Goal: Task Accomplishment & Management: Complete application form

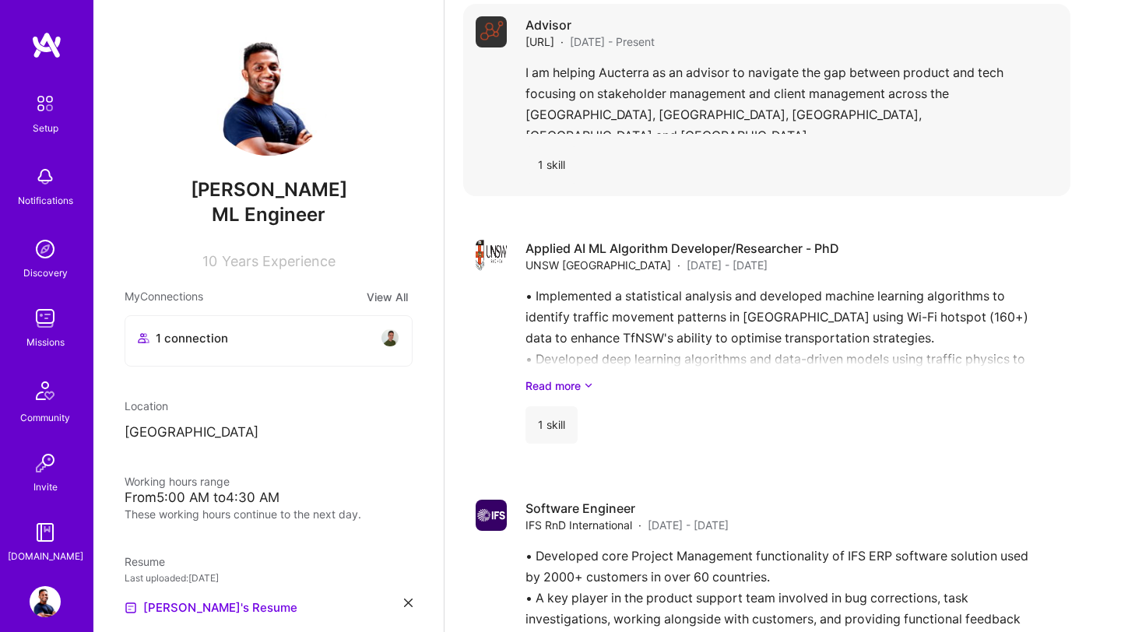
scroll to position [4713, 0]
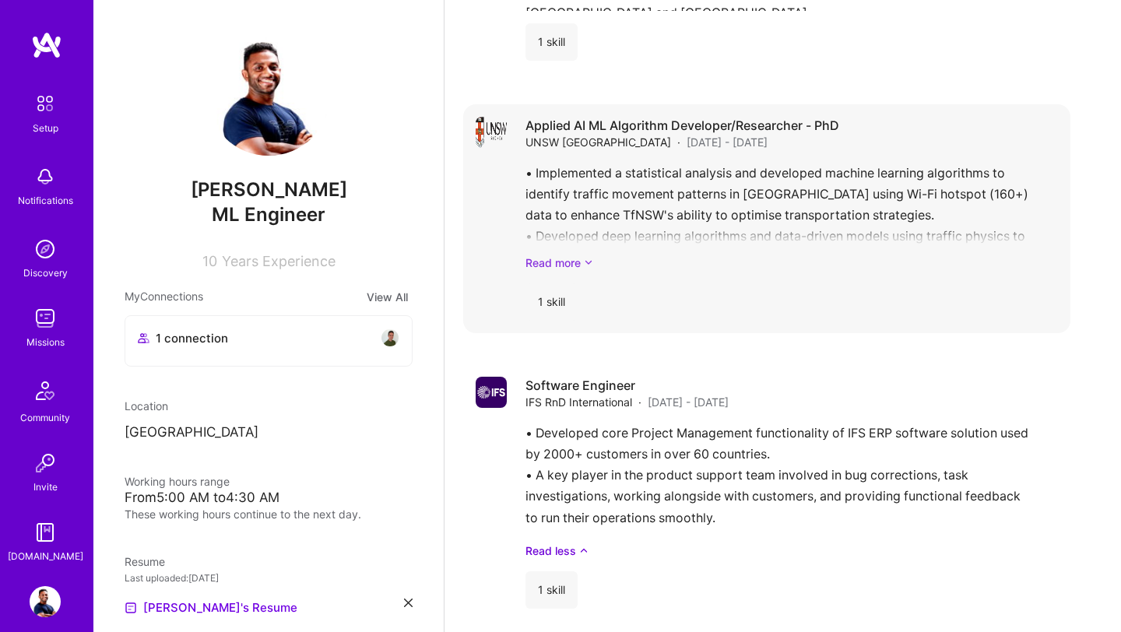
click at [582, 255] on link "Read more" at bounding box center [792, 263] width 533 height 16
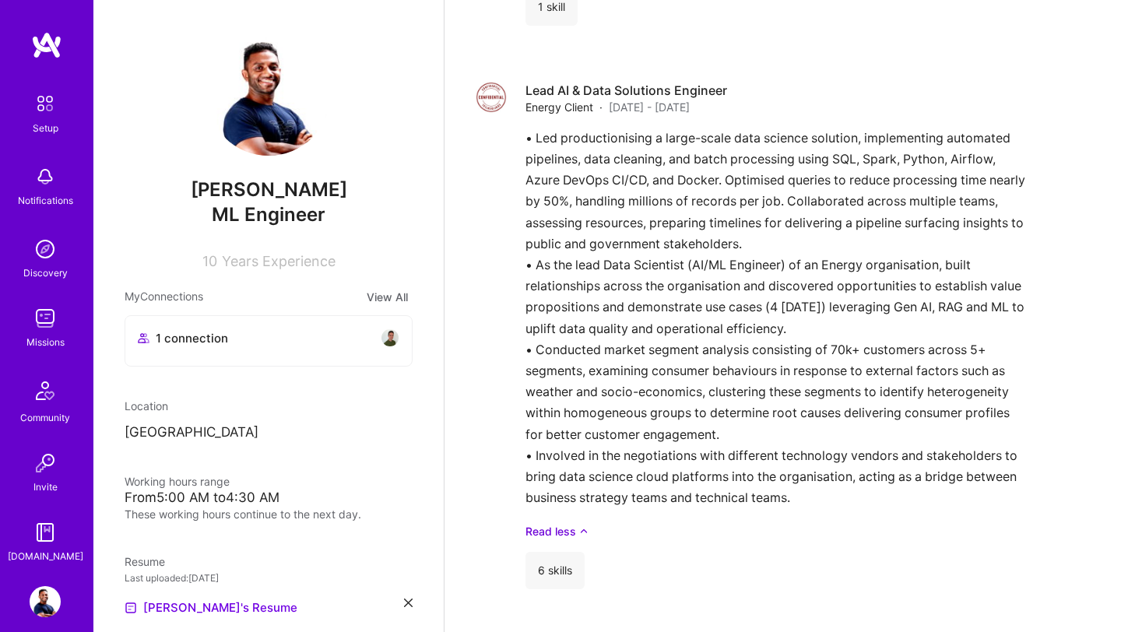
scroll to position [2826, 0]
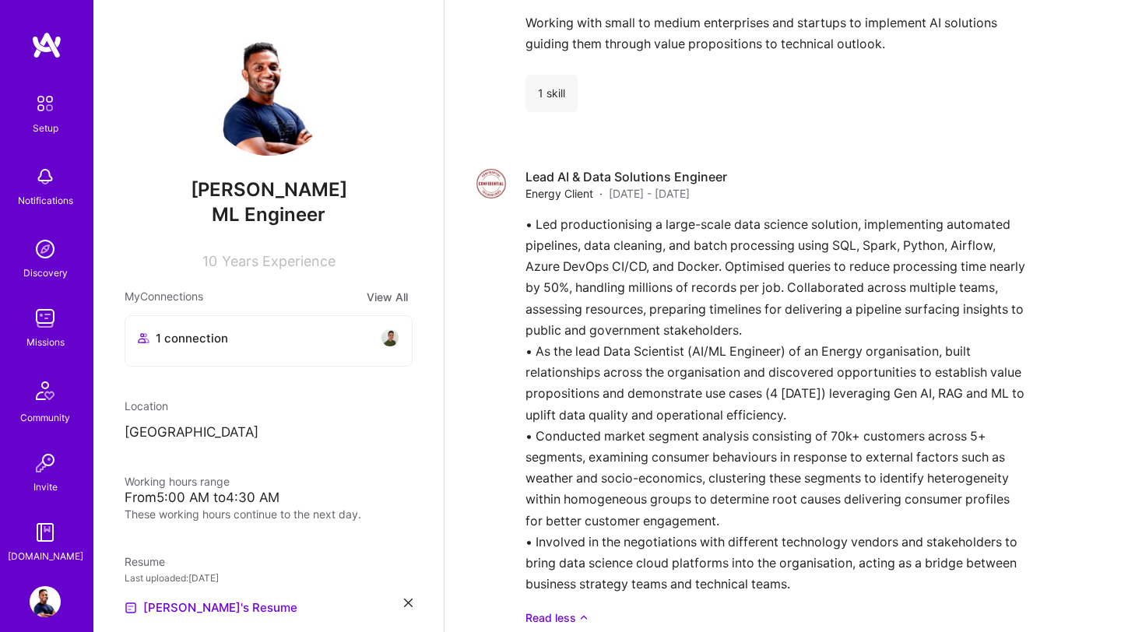
click at [395, 336] on img at bounding box center [390, 338] width 19 height 19
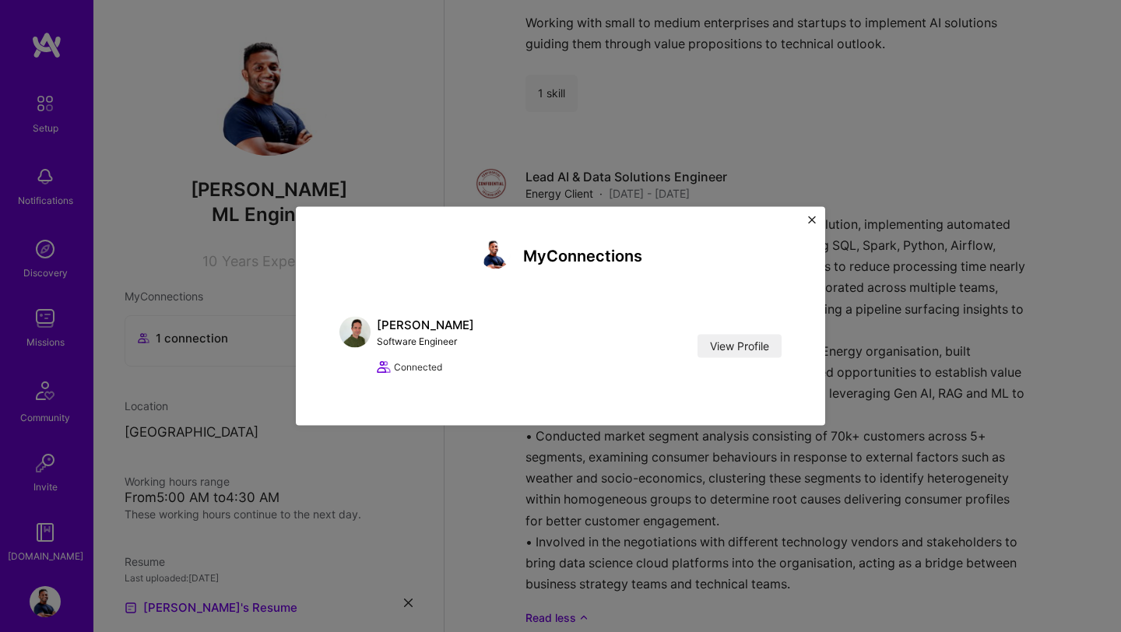
click at [811, 221] on img "Close" at bounding box center [812, 221] width 8 height 8
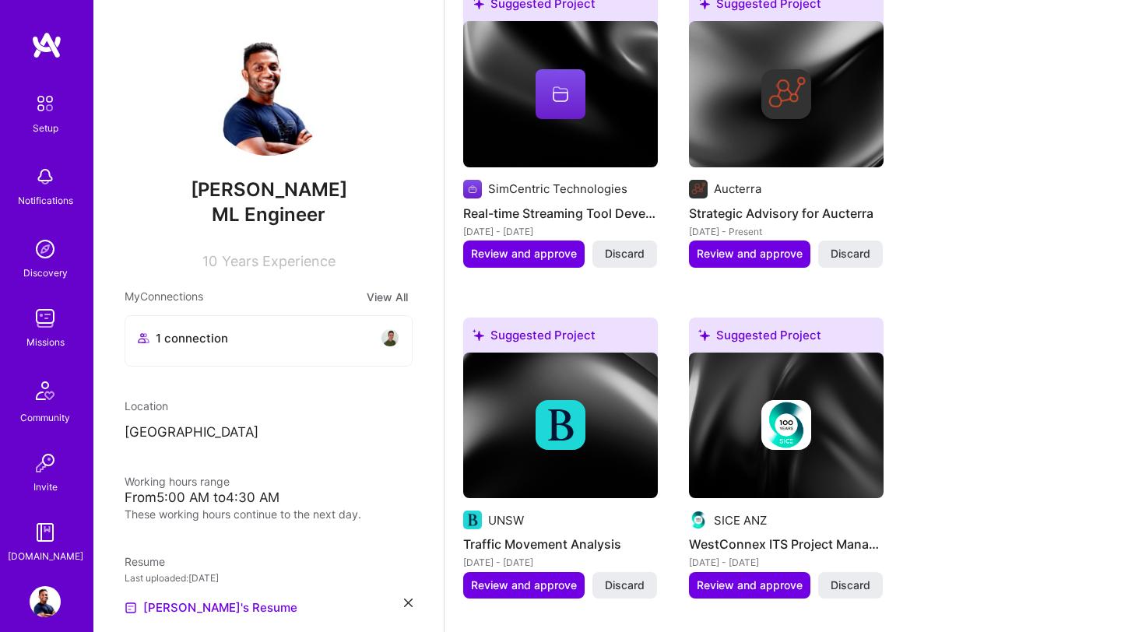
scroll to position [1082, 0]
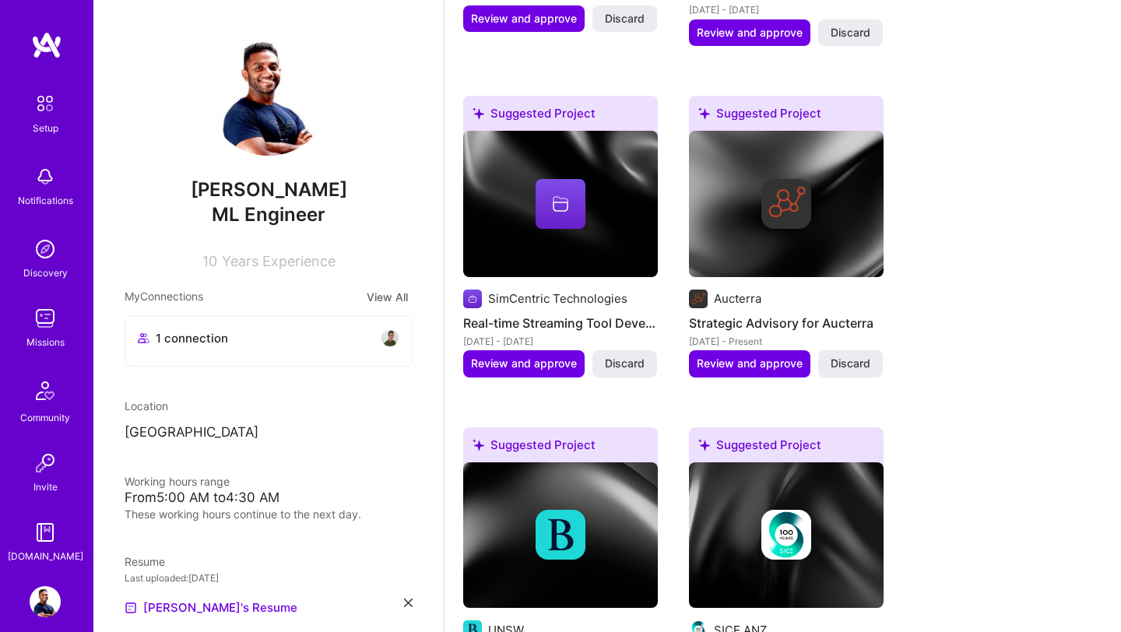
click at [46, 328] on img at bounding box center [45, 318] width 31 height 31
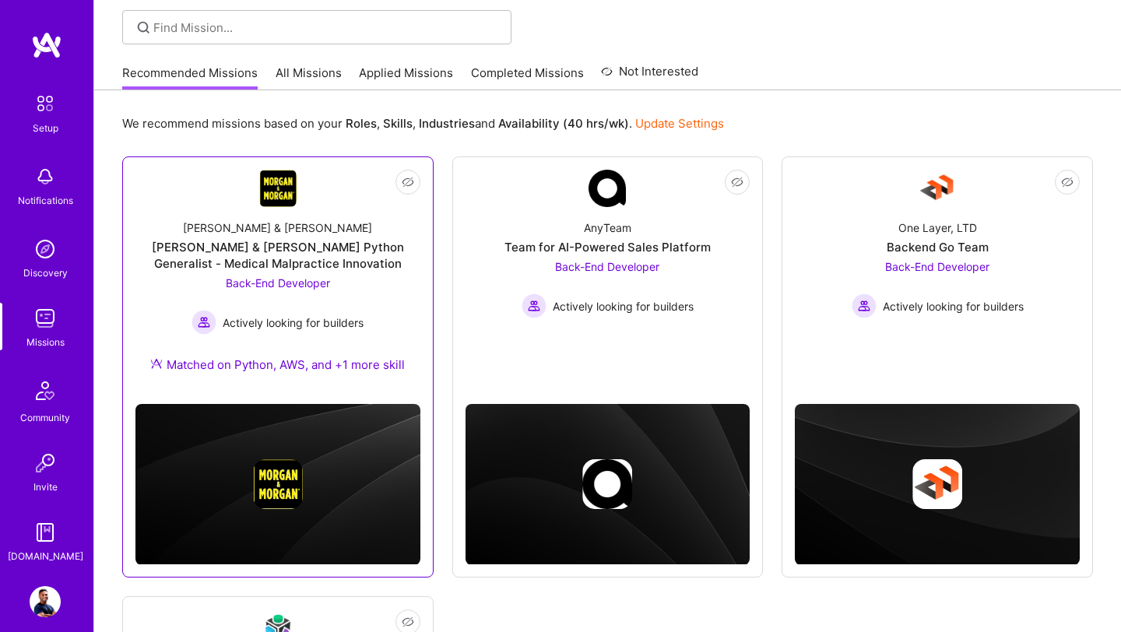
scroll to position [93, 0]
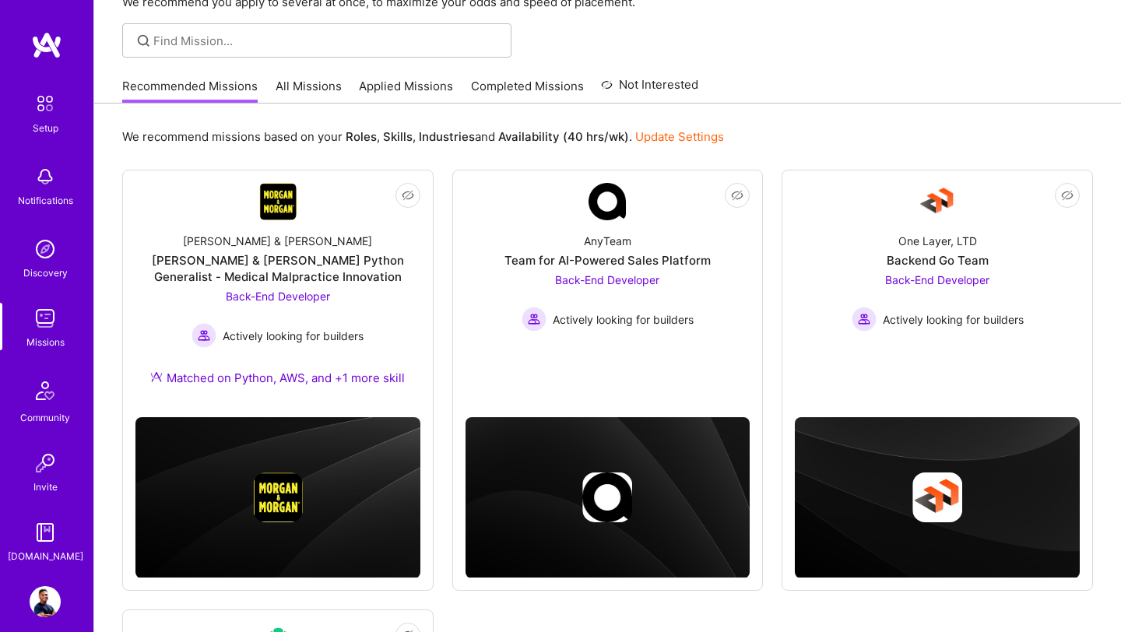
click at [307, 96] on link "All Missions" at bounding box center [309, 91] width 66 height 26
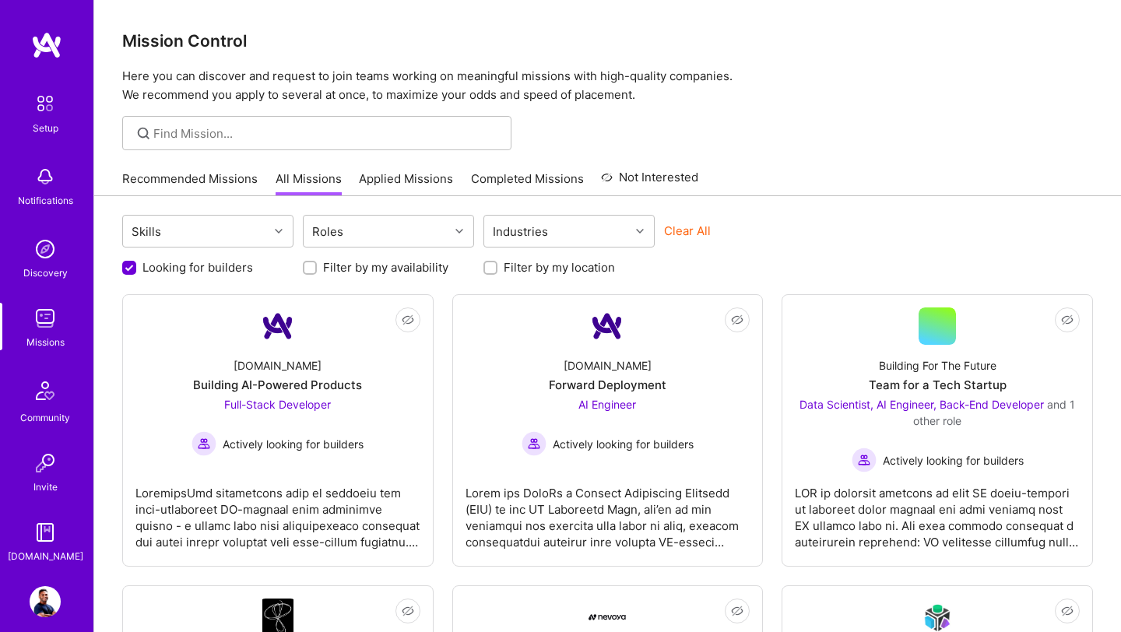
click at [133, 261] on div at bounding box center [129, 268] width 14 height 14
click at [130, 269] on input "Looking for builders" at bounding box center [131, 269] width 14 height 14
checkbox input "false"
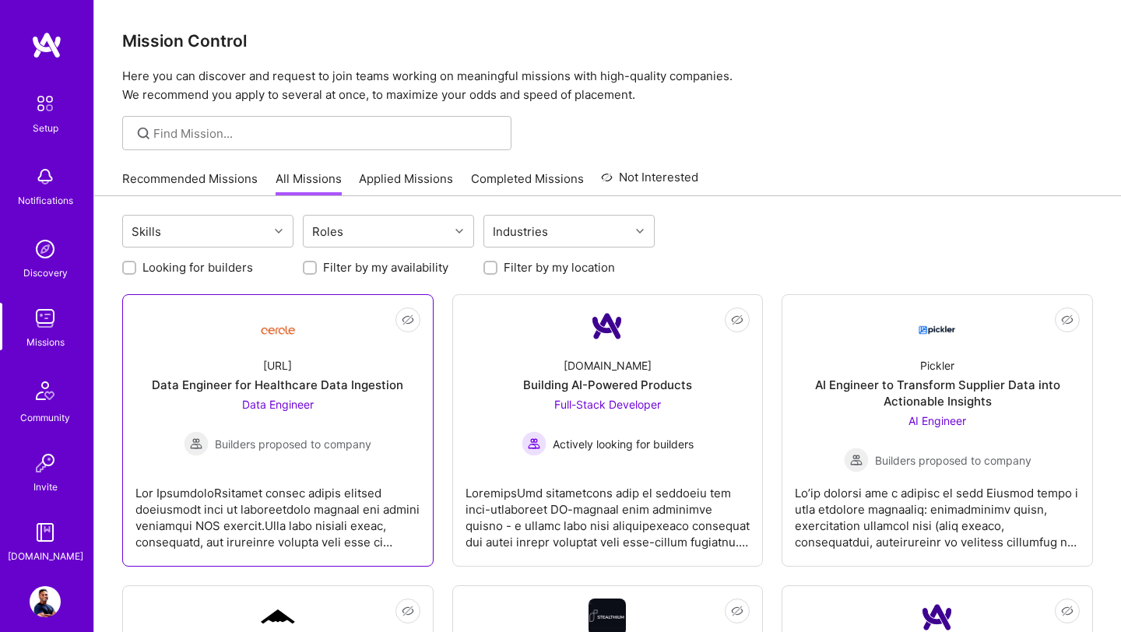
click at [283, 400] on span "Data Engineer" at bounding box center [278, 404] width 72 height 13
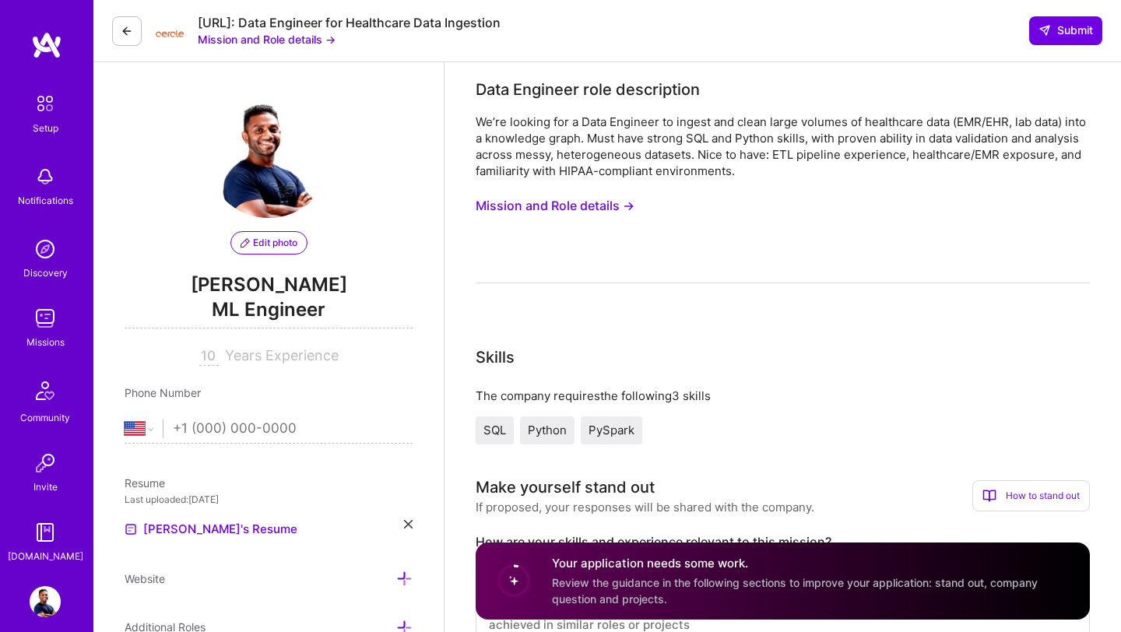
select select "US"
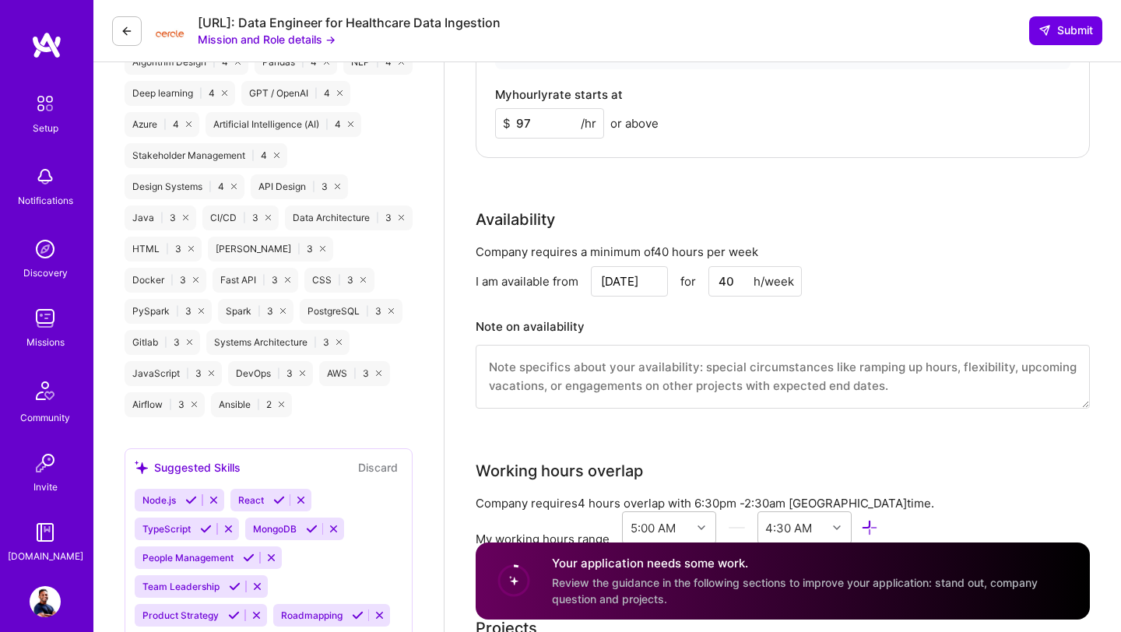
click at [120, 38] on button at bounding box center [127, 31] width 30 height 30
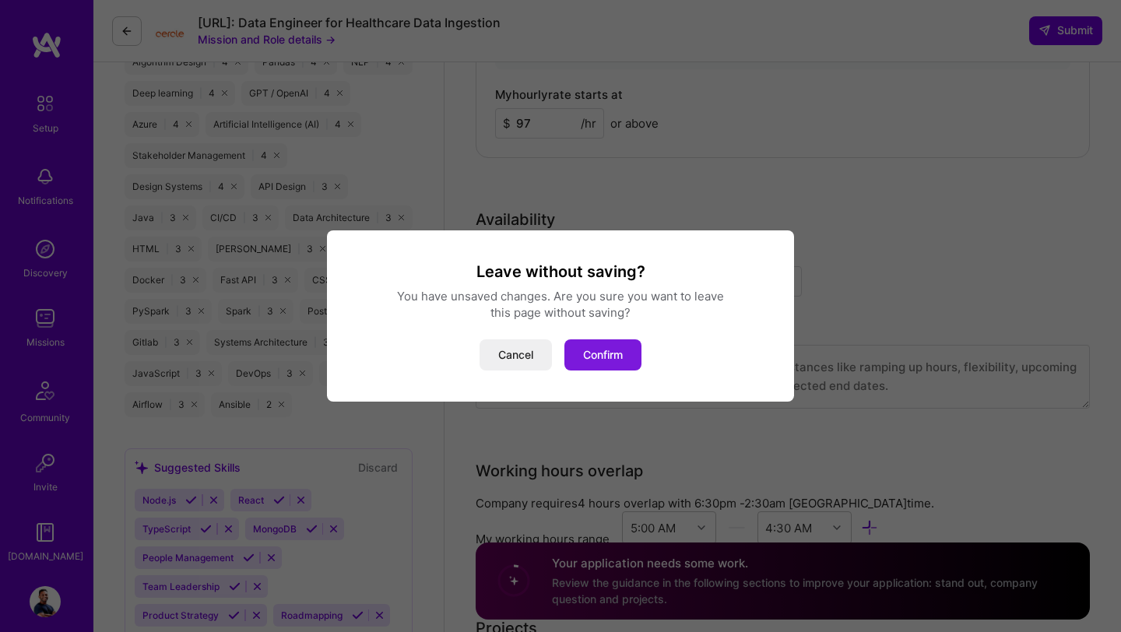
click at [596, 361] on button "Confirm" at bounding box center [603, 355] width 77 height 31
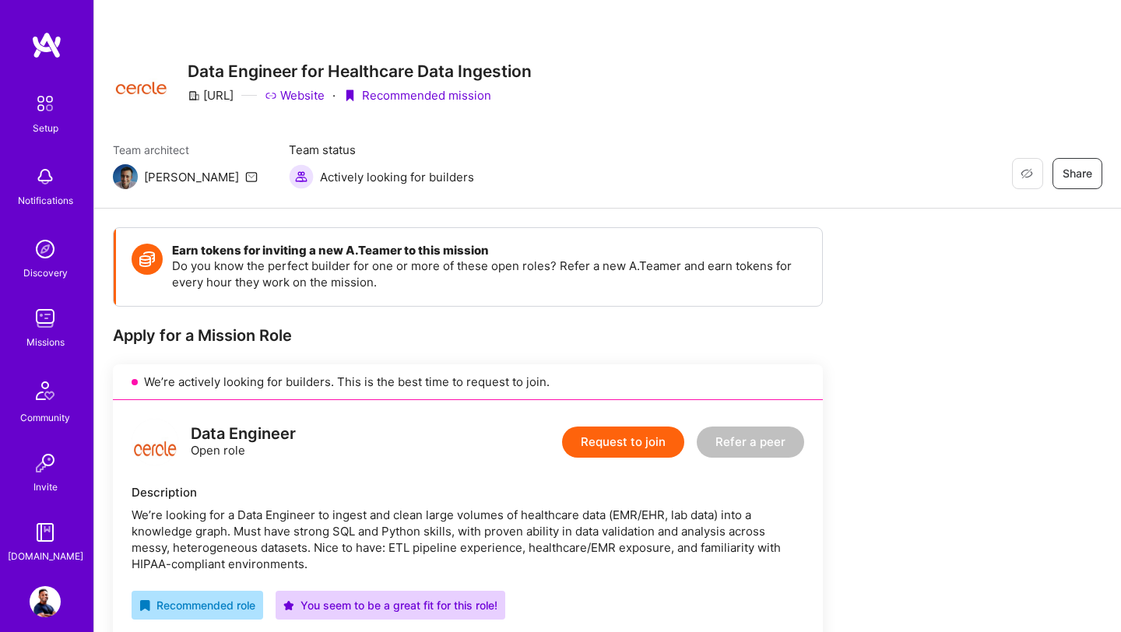
click at [47, 313] on img at bounding box center [45, 318] width 31 height 31
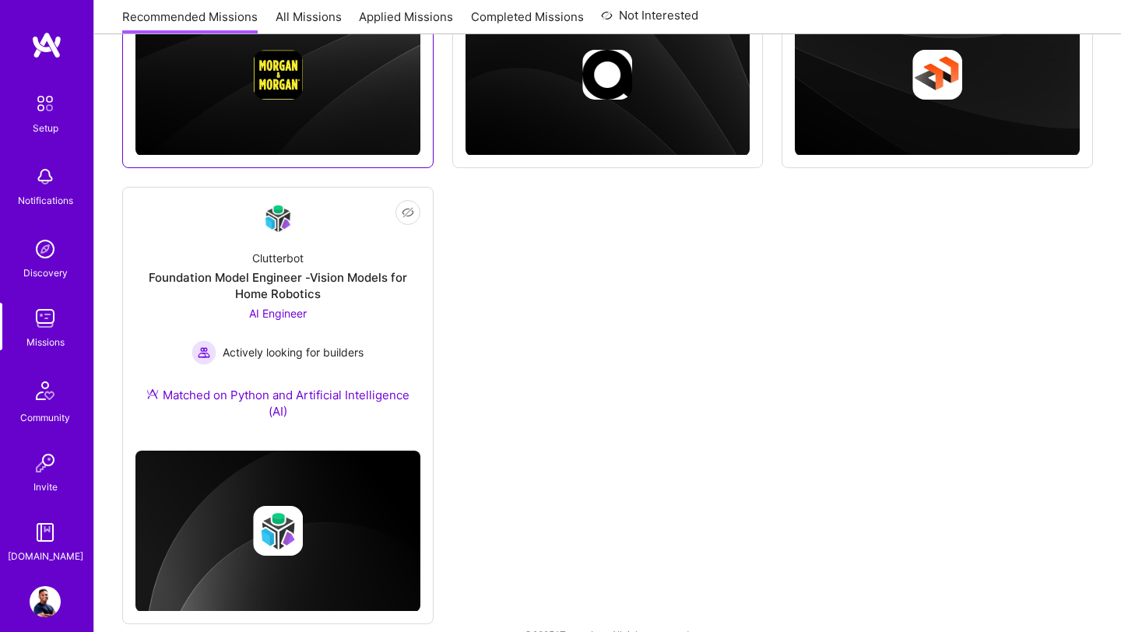
scroll to position [544, 0]
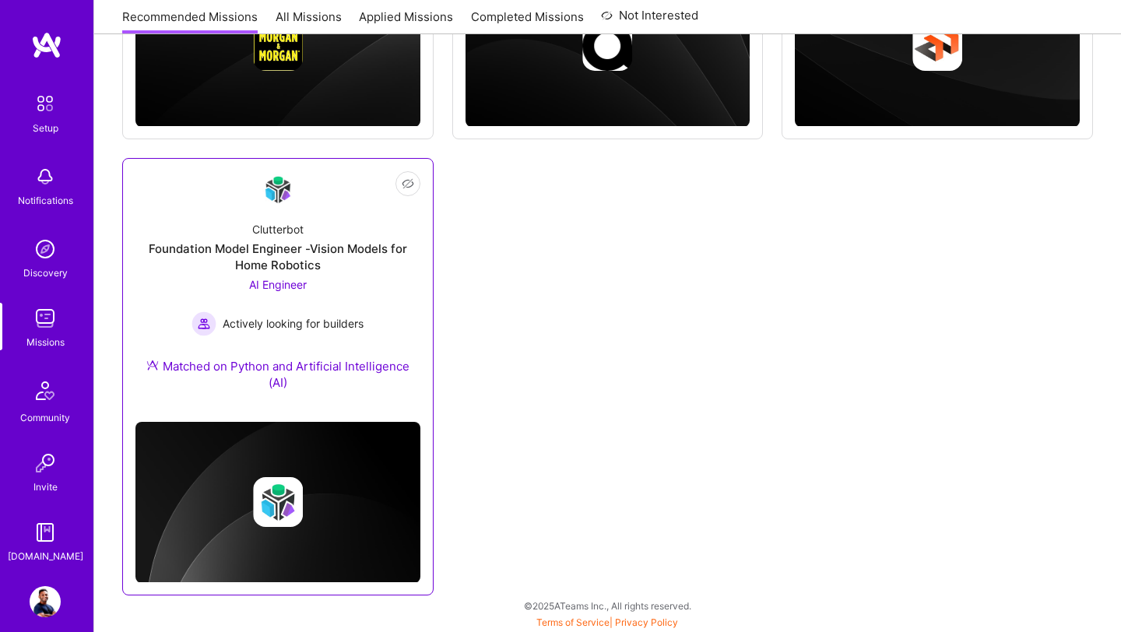
click at [324, 371] on div "Matched on Python and Artificial Intelligence (AI)" at bounding box center [278, 374] width 285 height 33
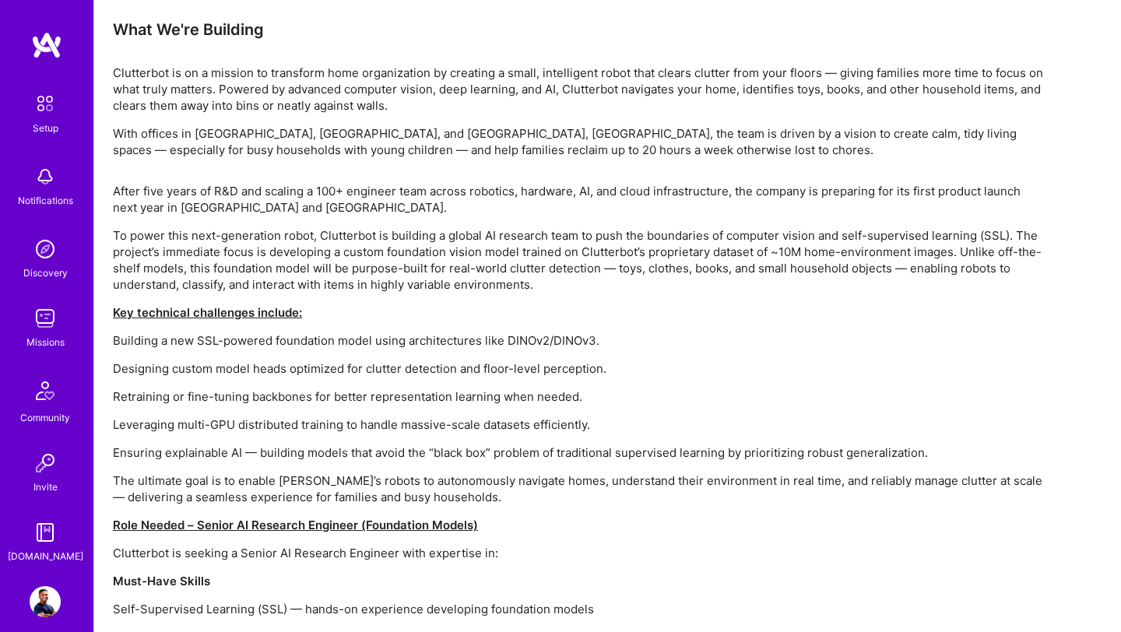
scroll to position [942, 0]
